Goal: Use online tool/utility: Utilize a website feature to perform a specific function

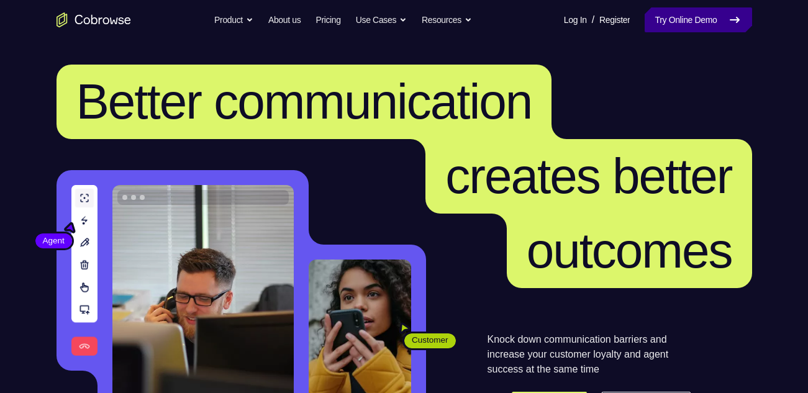
click at [699, 18] on link "Try Online Demo" at bounding box center [697, 19] width 107 height 25
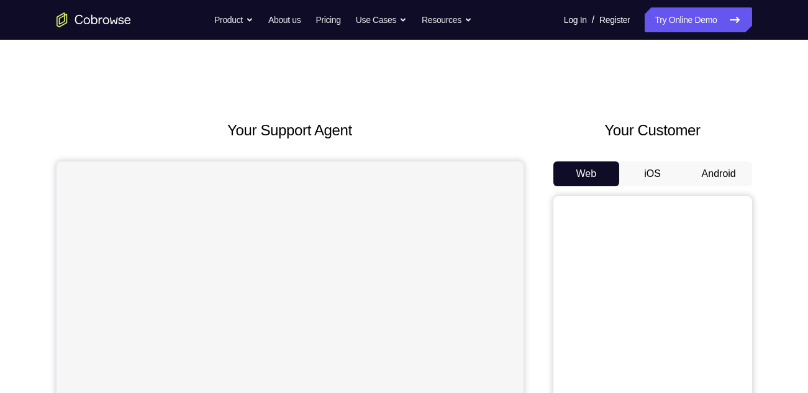
click at [736, 184] on button "Android" at bounding box center [718, 173] width 66 height 25
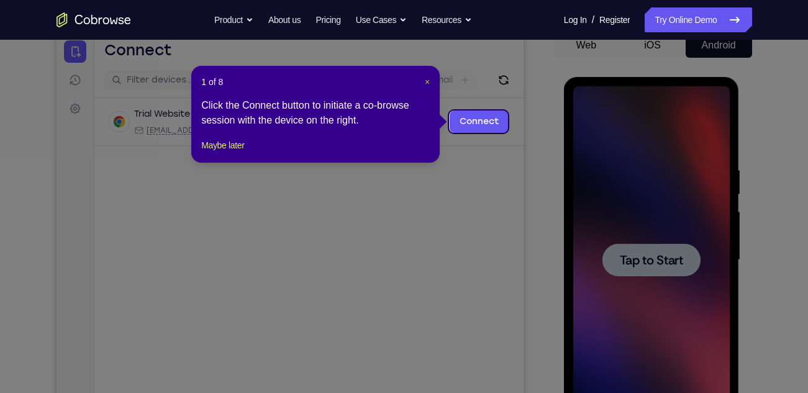
drag, startPoint x: 426, startPoint y: 83, endPoint x: 433, endPoint y: 78, distance: 8.1
click at [426, 83] on span "×" at bounding box center [427, 82] width 5 height 10
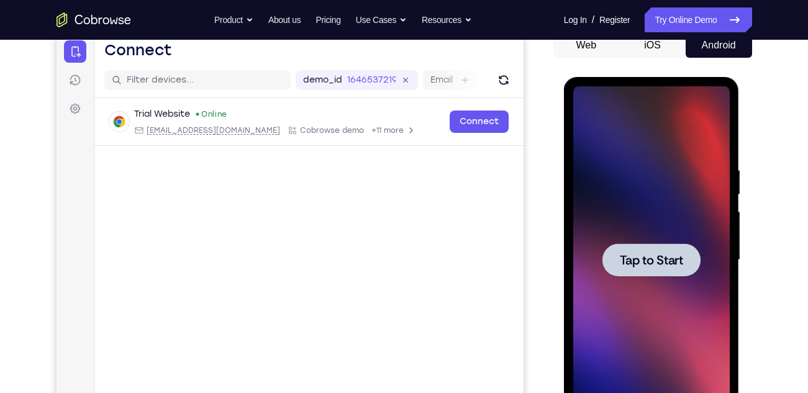
click at [668, 258] on span "Tap to Start" at bounding box center [650, 260] width 63 height 12
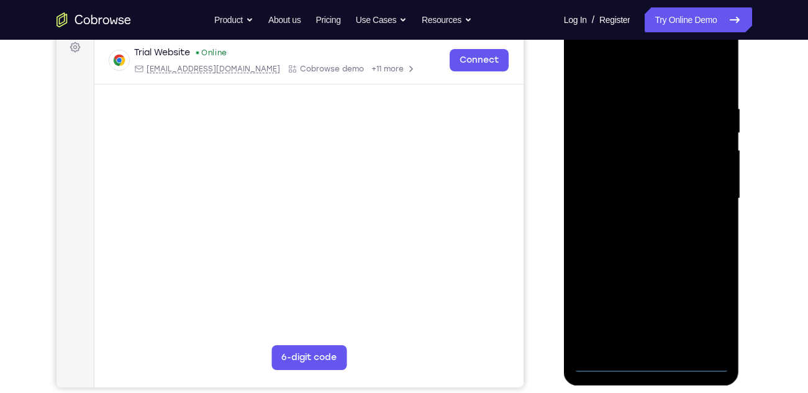
scroll to position [187, 0]
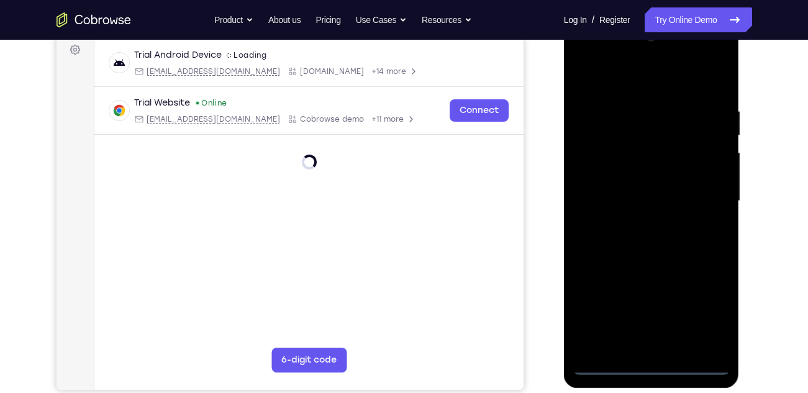
click at [651, 363] on div at bounding box center [651, 201] width 156 height 348
click at [701, 320] on div at bounding box center [651, 201] width 156 height 348
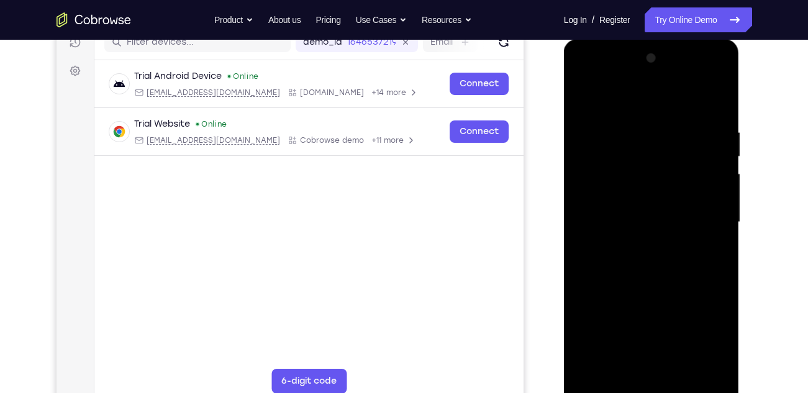
scroll to position [166, 0]
click at [582, 81] on div at bounding box center [651, 223] width 156 height 348
click at [703, 219] on div at bounding box center [651, 223] width 156 height 348
click at [641, 246] on div at bounding box center [651, 223] width 156 height 348
click at [645, 285] on div at bounding box center [651, 223] width 156 height 348
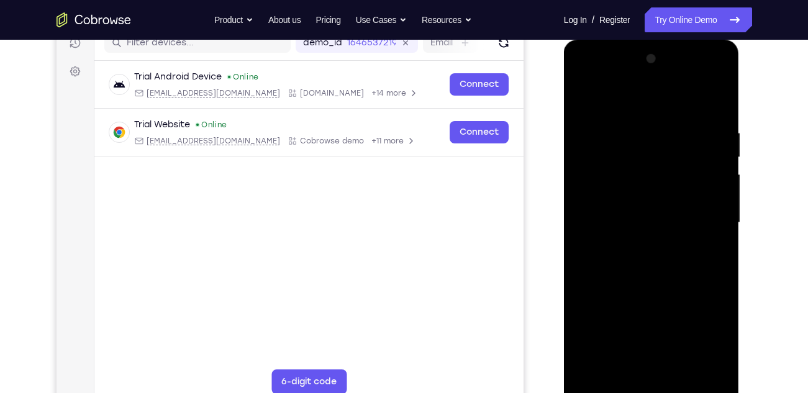
click at [621, 246] on div at bounding box center [651, 223] width 156 height 348
click at [624, 230] on div at bounding box center [651, 223] width 156 height 348
click at [665, 210] on div at bounding box center [651, 223] width 156 height 348
click at [660, 235] on div at bounding box center [651, 223] width 156 height 348
click at [681, 106] on div at bounding box center [651, 223] width 156 height 348
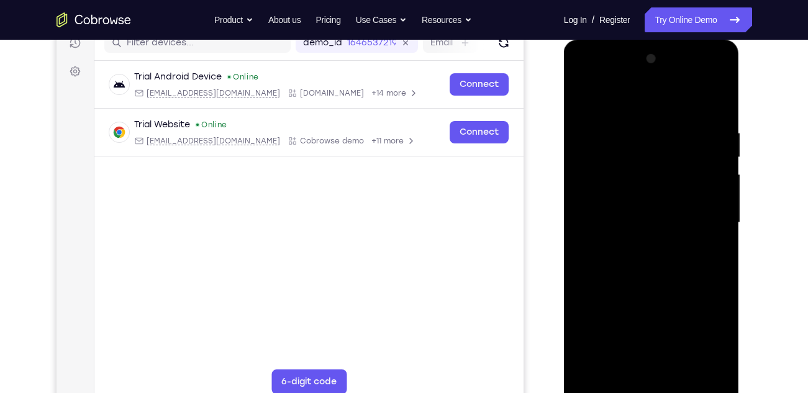
click at [656, 115] on div at bounding box center [651, 223] width 156 height 348
click at [657, 287] on div at bounding box center [651, 223] width 156 height 348
click at [701, 200] on div at bounding box center [651, 223] width 156 height 348
drag, startPoint x: 658, startPoint y: 338, endPoint x: 631, endPoint y: 199, distance: 141.7
click at [631, 199] on div at bounding box center [651, 223] width 156 height 348
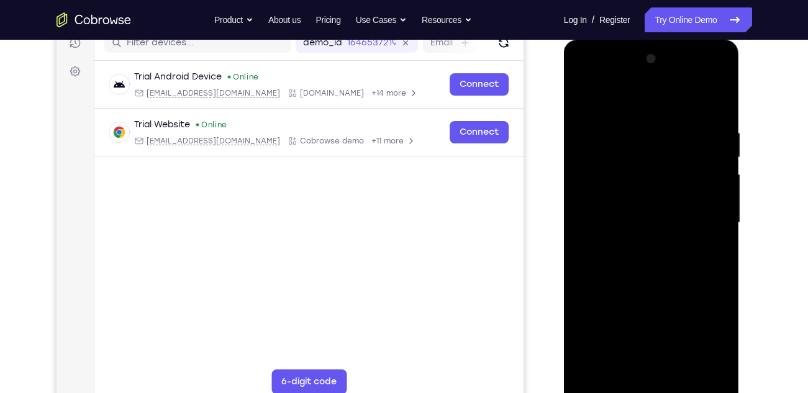
click at [651, 363] on div at bounding box center [651, 223] width 156 height 348
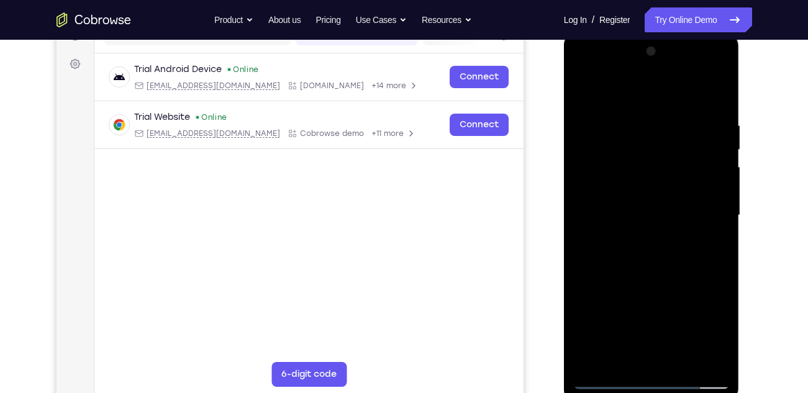
scroll to position [174, 0]
click at [629, 199] on div at bounding box center [651, 215] width 156 height 348
click at [652, 239] on div at bounding box center [651, 215] width 156 height 348
click at [651, 242] on div at bounding box center [651, 215] width 156 height 348
click at [667, 180] on div at bounding box center [651, 215] width 156 height 348
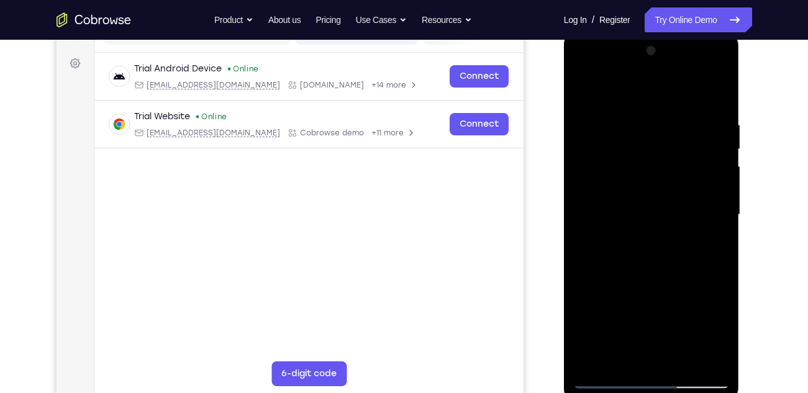
click at [587, 93] on div at bounding box center [651, 215] width 156 height 348
click at [629, 132] on div at bounding box center [651, 215] width 156 height 348
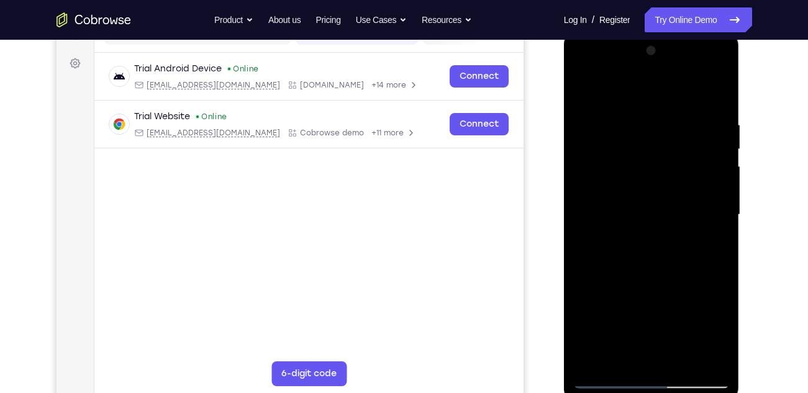
click at [629, 132] on div at bounding box center [651, 215] width 156 height 348
click at [635, 143] on div at bounding box center [651, 215] width 156 height 348
drag, startPoint x: 635, startPoint y: 143, endPoint x: 637, endPoint y: 196, distance: 52.8
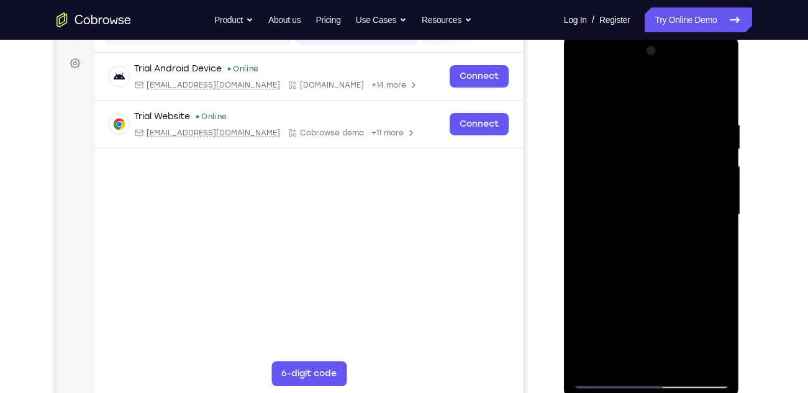
click at [637, 196] on div at bounding box center [651, 215] width 156 height 348
click at [580, 72] on div at bounding box center [651, 215] width 156 height 348
click at [594, 173] on div at bounding box center [651, 215] width 156 height 348
click at [691, 109] on div at bounding box center [651, 215] width 156 height 348
click at [592, 92] on div at bounding box center [651, 215] width 156 height 348
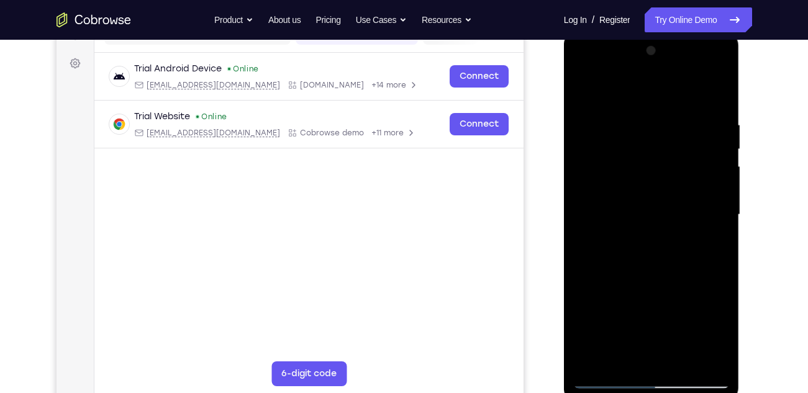
click at [646, 182] on div at bounding box center [651, 215] width 156 height 348
click at [722, 225] on div at bounding box center [651, 215] width 156 height 348
click at [724, 96] on div at bounding box center [651, 215] width 156 height 348
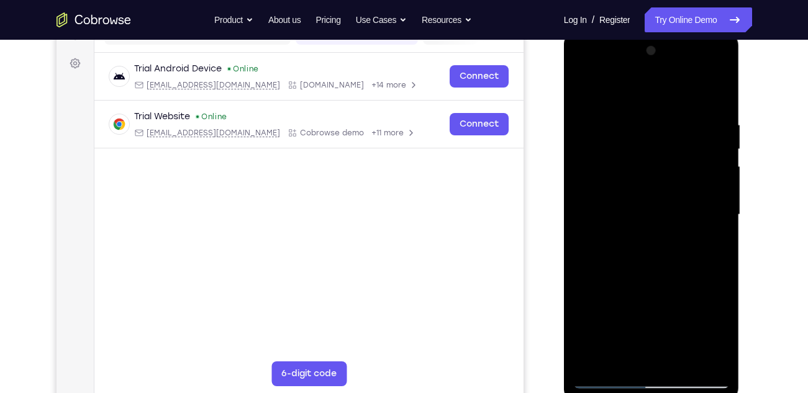
click at [577, 70] on div at bounding box center [651, 215] width 156 height 348
click at [603, 173] on div at bounding box center [651, 215] width 156 height 348
click at [646, 236] on div at bounding box center [651, 215] width 156 height 348
click at [644, 276] on div at bounding box center [651, 215] width 156 height 348
click at [665, 236] on div at bounding box center [651, 215] width 156 height 348
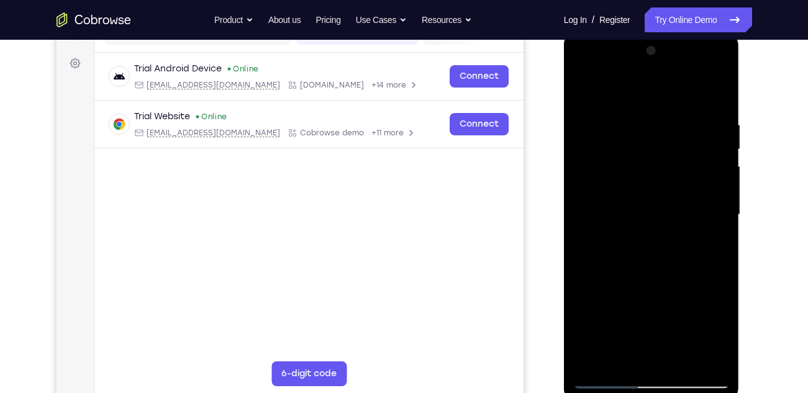
click at [665, 174] on div at bounding box center [651, 215] width 156 height 348
click at [641, 151] on div at bounding box center [651, 215] width 156 height 348
click at [580, 87] on div at bounding box center [651, 215] width 156 height 348
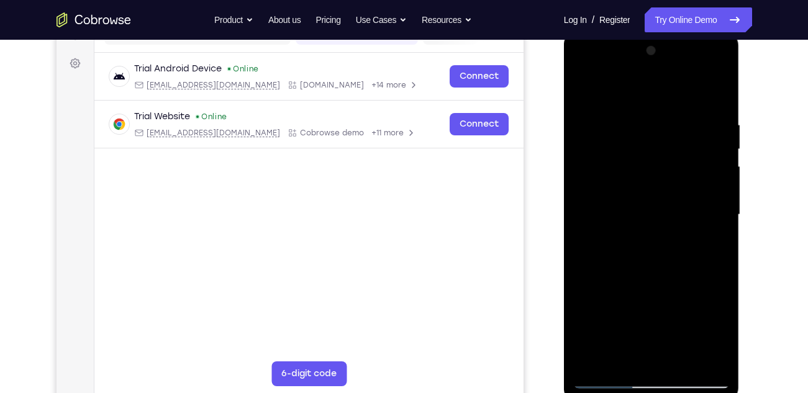
click at [641, 137] on div at bounding box center [651, 215] width 156 height 348
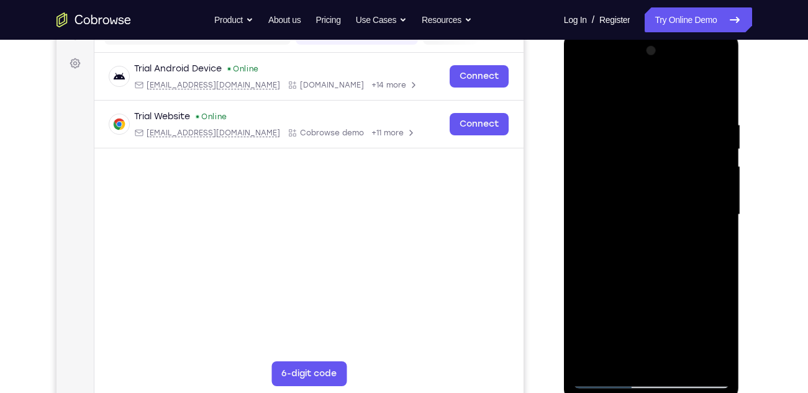
click at [673, 232] on div at bounding box center [651, 215] width 156 height 348
click at [650, 149] on div at bounding box center [651, 215] width 156 height 348
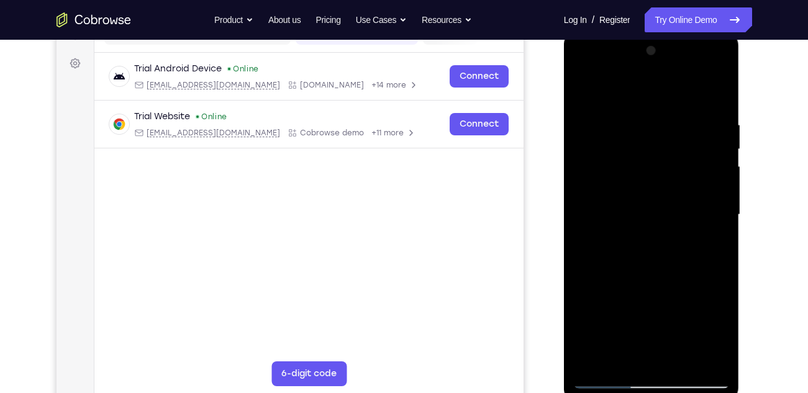
click at [650, 149] on div at bounding box center [651, 215] width 156 height 348
click at [664, 266] on div at bounding box center [651, 215] width 156 height 348
drag, startPoint x: 653, startPoint y: 111, endPoint x: 647, endPoint y: 344, distance: 232.8
click at [647, 344] on div at bounding box center [651, 215] width 156 height 348
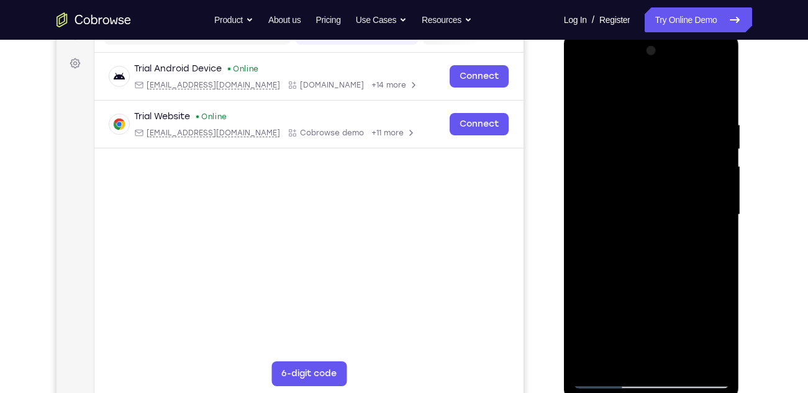
click at [680, 359] on div at bounding box center [651, 215] width 156 height 348
click at [646, 279] on div at bounding box center [651, 215] width 156 height 348
click at [583, 90] on div at bounding box center [651, 215] width 156 height 348
click at [723, 89] on div at bounding box center [651, 215] width 156 height 348
click at [584, 91] on div at bounding box center [651, 215] width 156 height 348
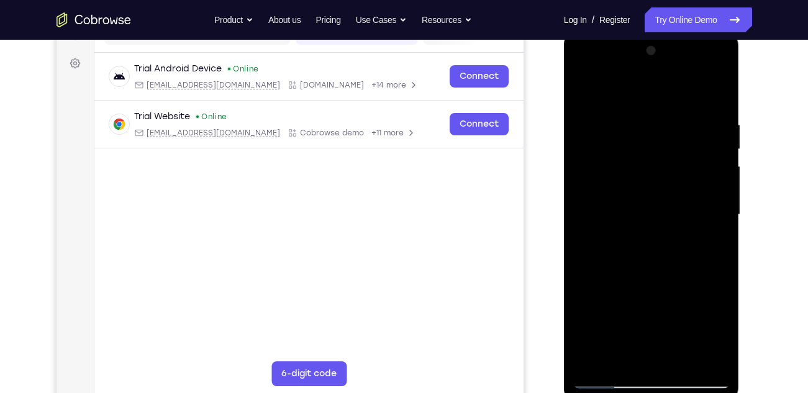
click at [633, 110] on div at bounding box center [651, 215] width 156 height 348
click at [698, 360] on div at bounding box center [651, 215] width 156 height 348
click at [701, 354] on div at bounding box center [651, 215] width 156 height 348
click at [716, 205] on div at bounding box center [651, 215] width 156 height 348
click at [718, 96] on div at bounding box center [651, 215] width 156 height 348
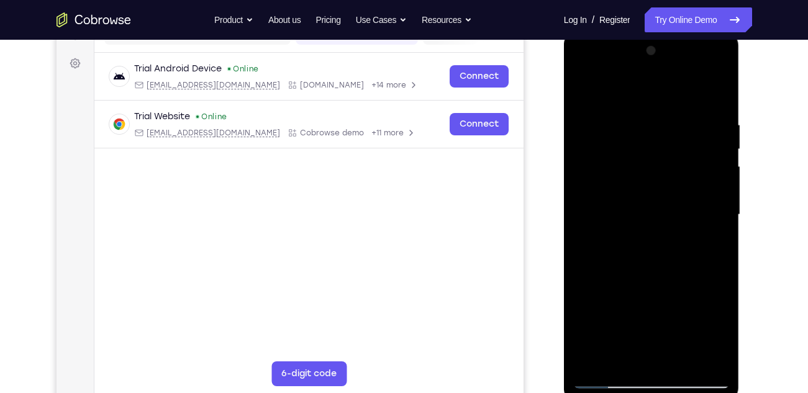
click at [624, 364] on div at bounding box center [651, 215] width 156 height 348
click at [634, 87] on div at bounding box center [651, 215] width 156 height 348
click at [718, 122] on div at bounding box center [651, 215] width 156 height 348
click at [630, 145] on div at bounding box center [651, 215] width 156 height 348
click at [584, 86] on div at bounding box center [651, 215] width 156 height 348
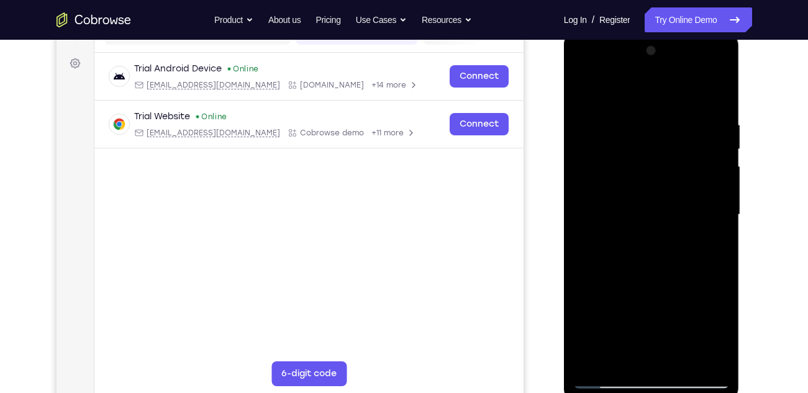
click at [628, 173] on div at bounding box center [651, 215] width 156 height 348
click at [582, 91] on div at bounding box center [651, 215] width 156 height 348
click at [632, 210] on div at bounding box center [651, 215] width 156 height 348
click at [652, 132] on div at bounding box center [651, 215] width 156 height 348
click at [585, 90] on div at bounding box center [651, 215] width 156 height 348
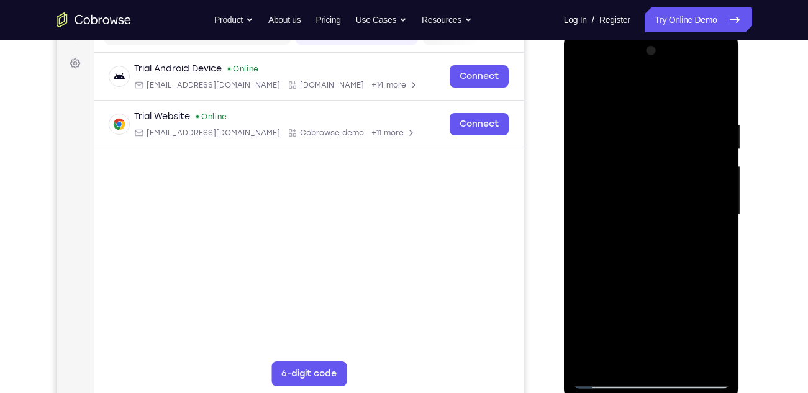
click at [633, 209] on div at bounding box center [651, 215] width 156 height 348
click at [671, 130] on div at bounding box center [651, 215] width 156 height 348
click at [635, 250] on div at bounding box center [651, 215] width 156 height 348
click at [691, 130] on div at bounding box center [651, 215] width 156 height 348
click at [584, 86] on div at bounding box center [651, 215] width 156 height 348
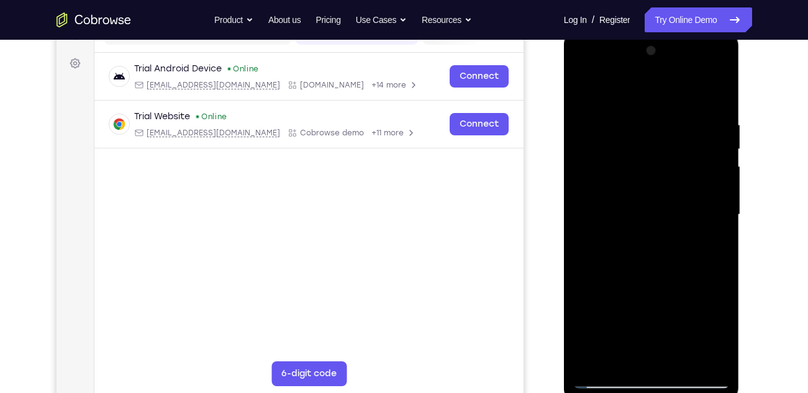
drag, startPoint x: 652, startPoint y: 224, endPoint x: 651, endPoint y: 155, distance: 68.9
click at [651, 155] on div at bounding box center [651, 215] width 156 height 348
click at [616, 201] on div at bounding box center [651, 215] width 156 height 348
click at [655, 300] on div at bounding box center [651, 215] width 156 height 348
click at [582, 292] on div at bounding box center [651, 215] width 156 height 348
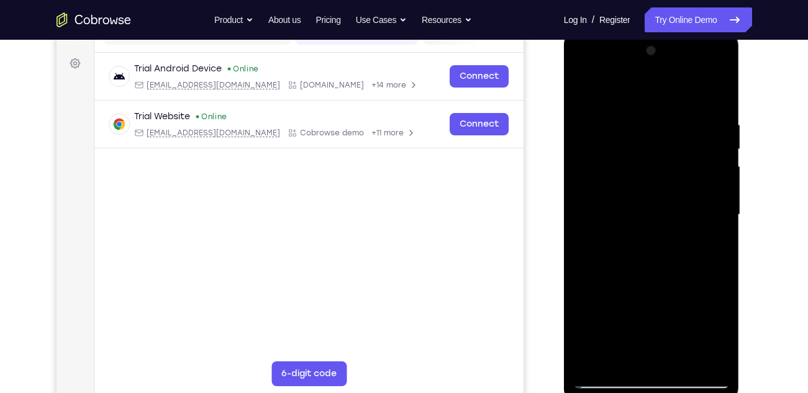
click at [582, 292] on div at bounding box center [651, 215] width 156 height 348
click at [718, 179] on div at bounding box center [651, 215] width 156 height 348
click at [719, 179] on div at bounding box center [651, 215] width 156 height 348
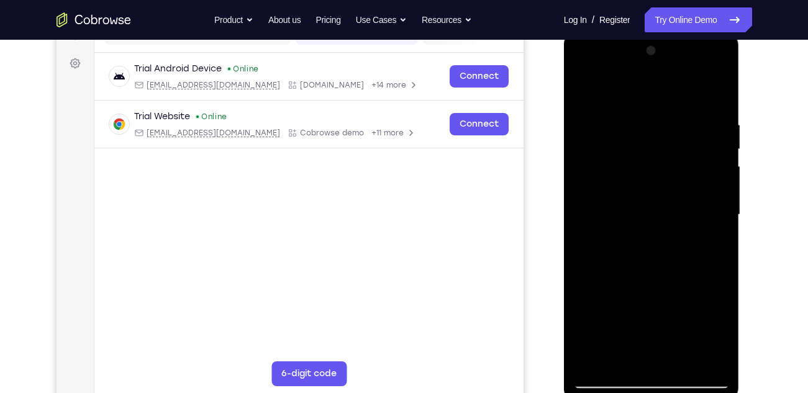
click at [719, 179] on div at bounding box center [651, 215] width 156 height 348
click at [582, 89] on div at bounding box center [651, 215] width 156 height 348
